Goal: Information Seeking & Learning: Learn about a topic

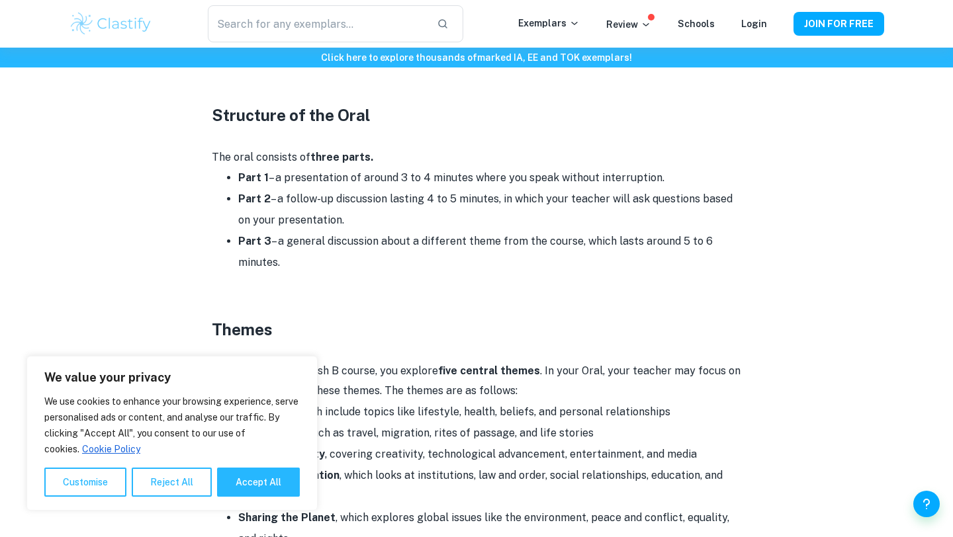
scroll to position [794, 0]
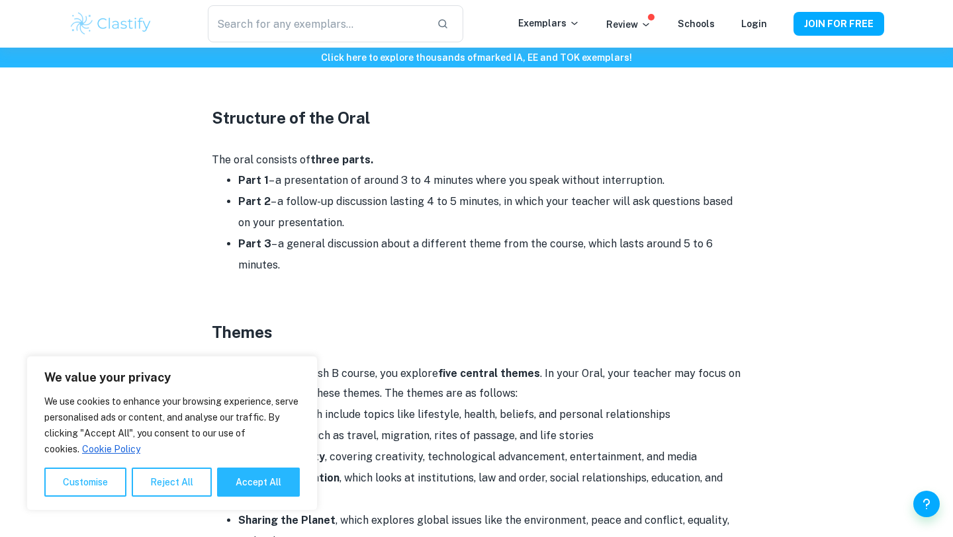
drag, startPoint x: 302, startPoint y: 269, endPoint x: 214, endPoint y: 165, distance: 136.6
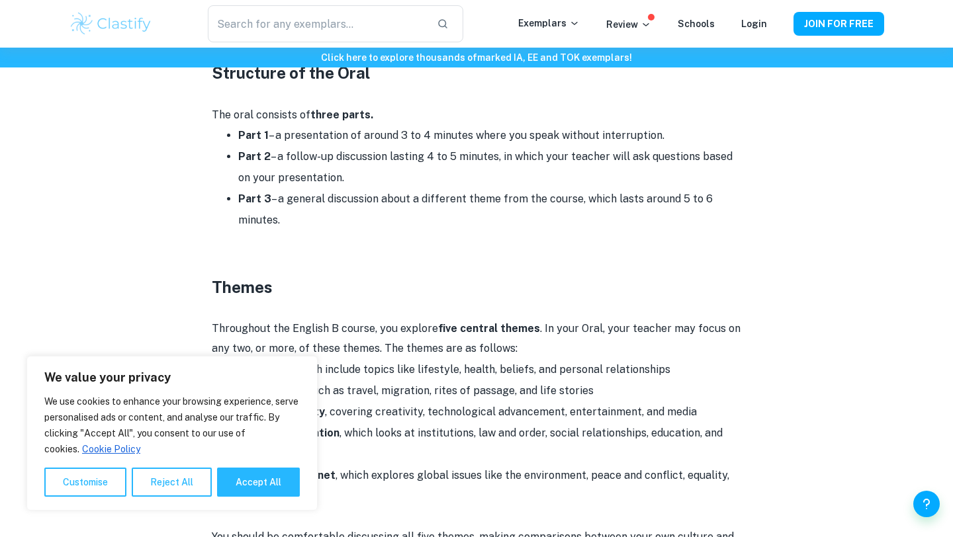
click at [442, 285] on h3 "Themes" at bounding box center [477, 287] width 530 height 24
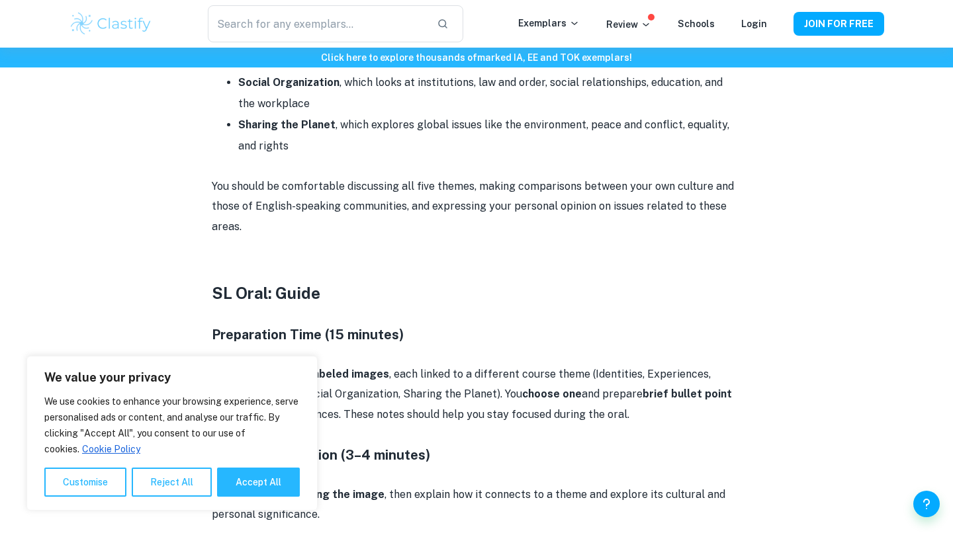
scroll to position [1215, 0]
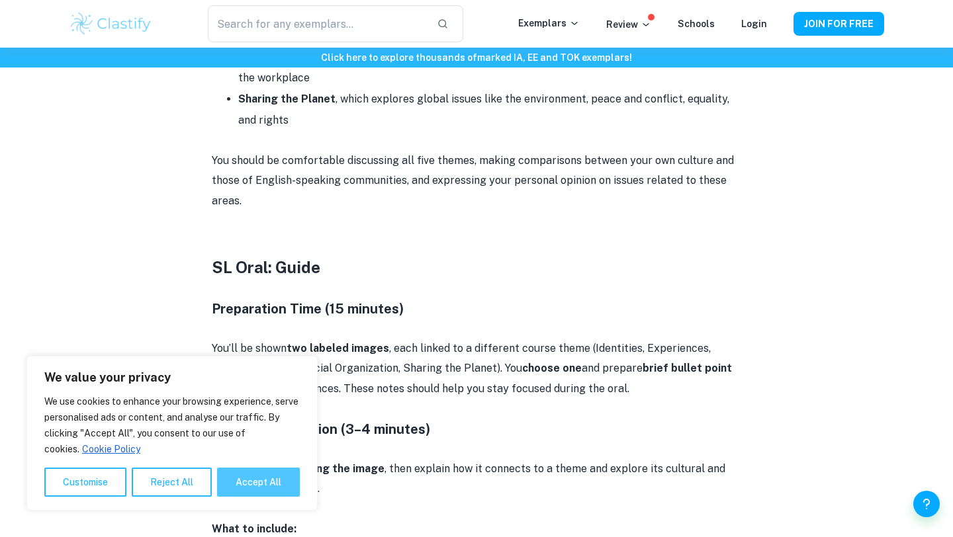
click at [279, 486] on button "Accept All" at bounding box center [258, 482] width 83 height 29
checkbox input "true"
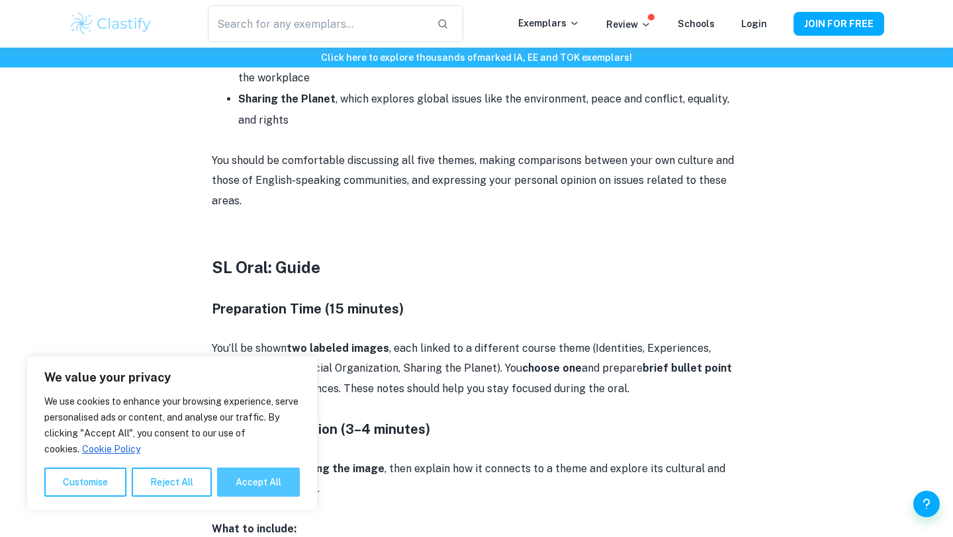
checkbox input "true"
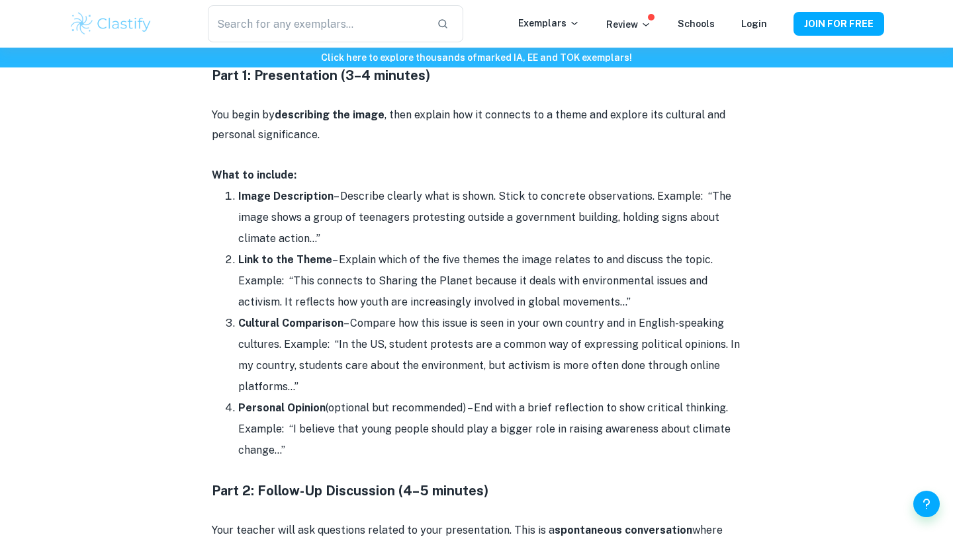
scroll to position [1574, 0]
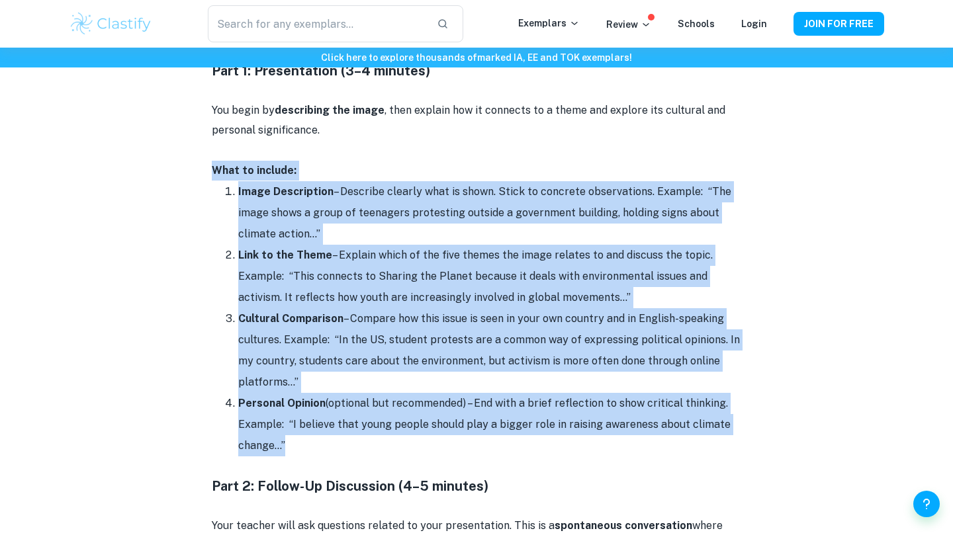
drag, startPoint x: 207, startPoint y: 169, endPoint x: 359, endPoint y: 455, distance: 324.5
copy div "Lore ip dolorsi: Ametc Adipiscinge – Seddoeiu tempori utla et dolor. Magna al e…"
